Goal: Task Accomplishment & Management: Use online tool/utility

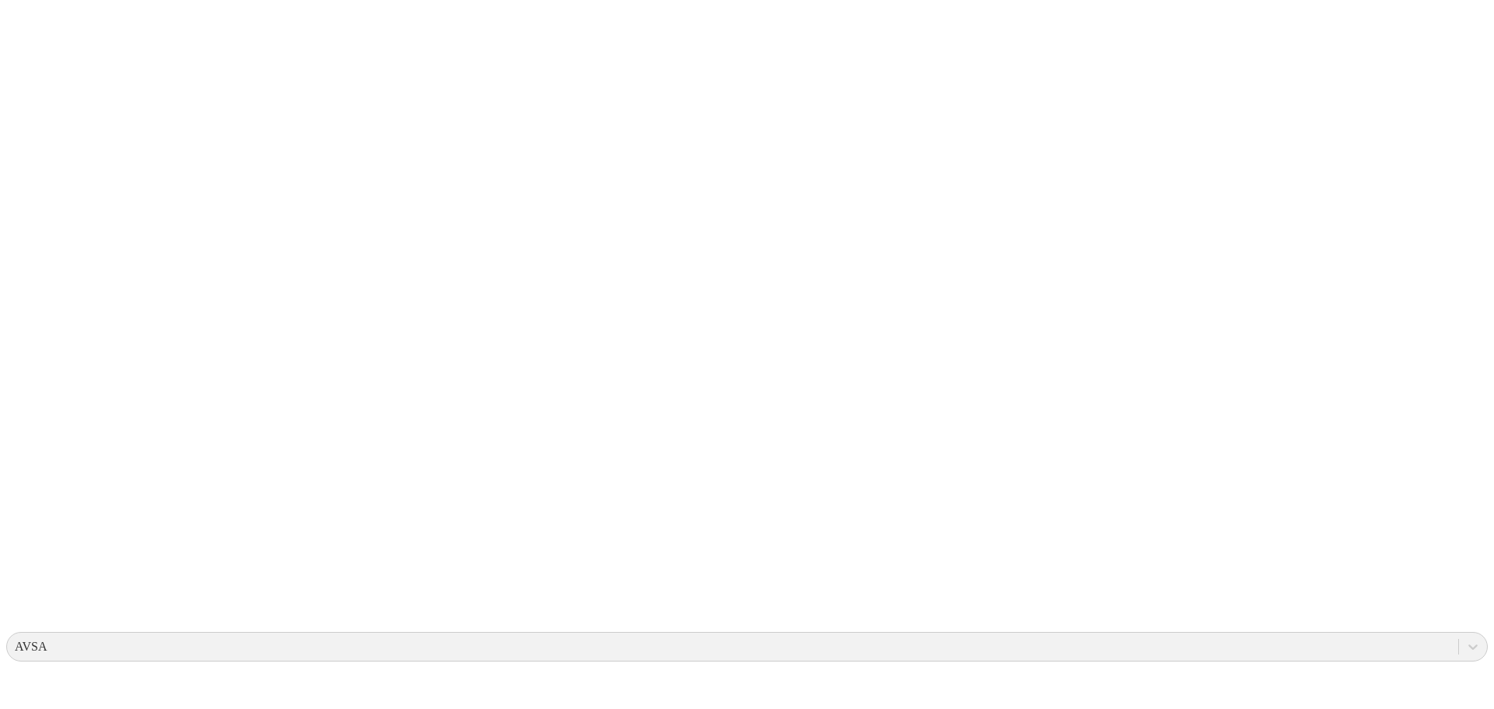
drag, startPoint x: 0, startPoint y: 0, endPoint x: 33, endPoint y: 16, distance: 36.5
click at [33, 16] on icon at bounding box center [30, 317] width 48 height 623
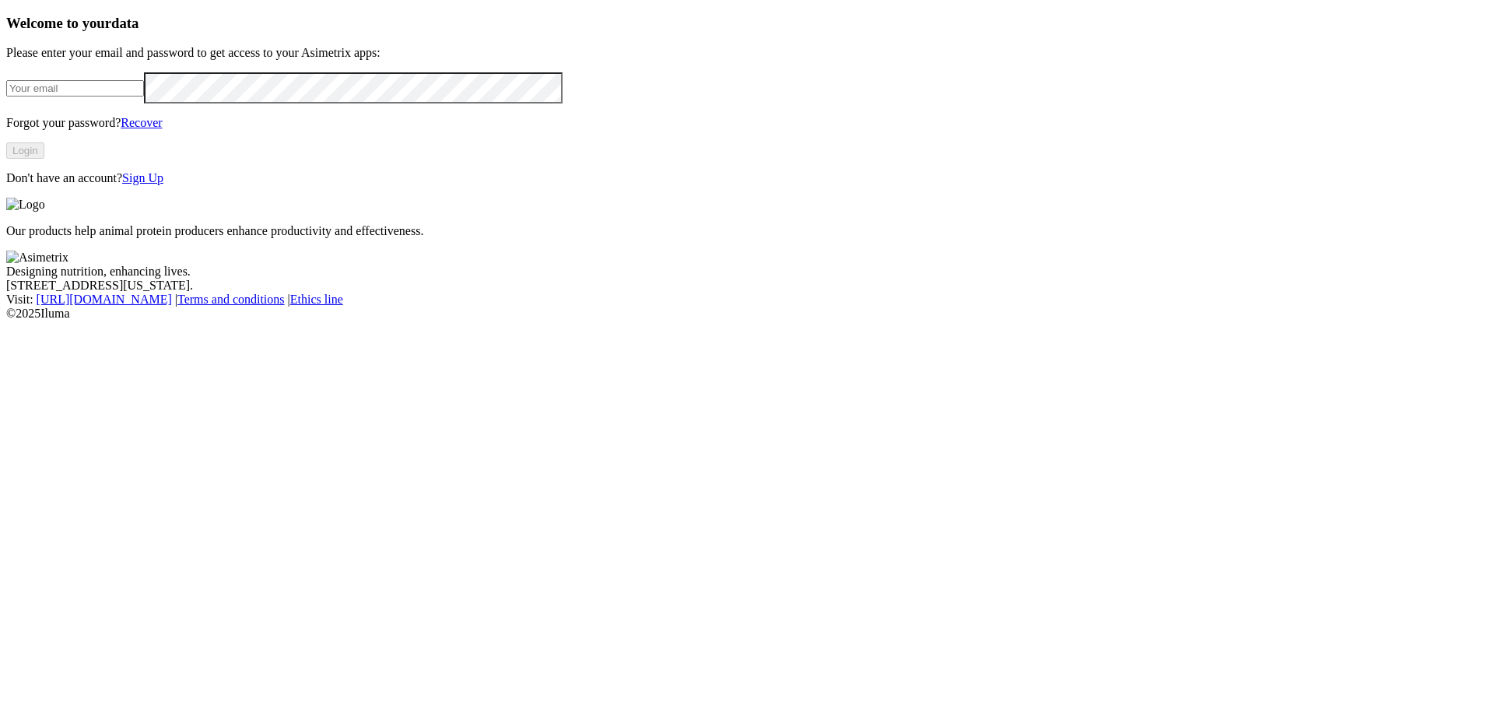
type input "[EMAIL_ADDRESS][DOMAIN_NAME]"
click at [45, 198] on img at bounding box center [25, 205] width 39 height 14
click at [44, 159] on button "Login" at bounding box center [25, 150] width 38 height 16
